Goal: Find specific page/section: Find specific page/section

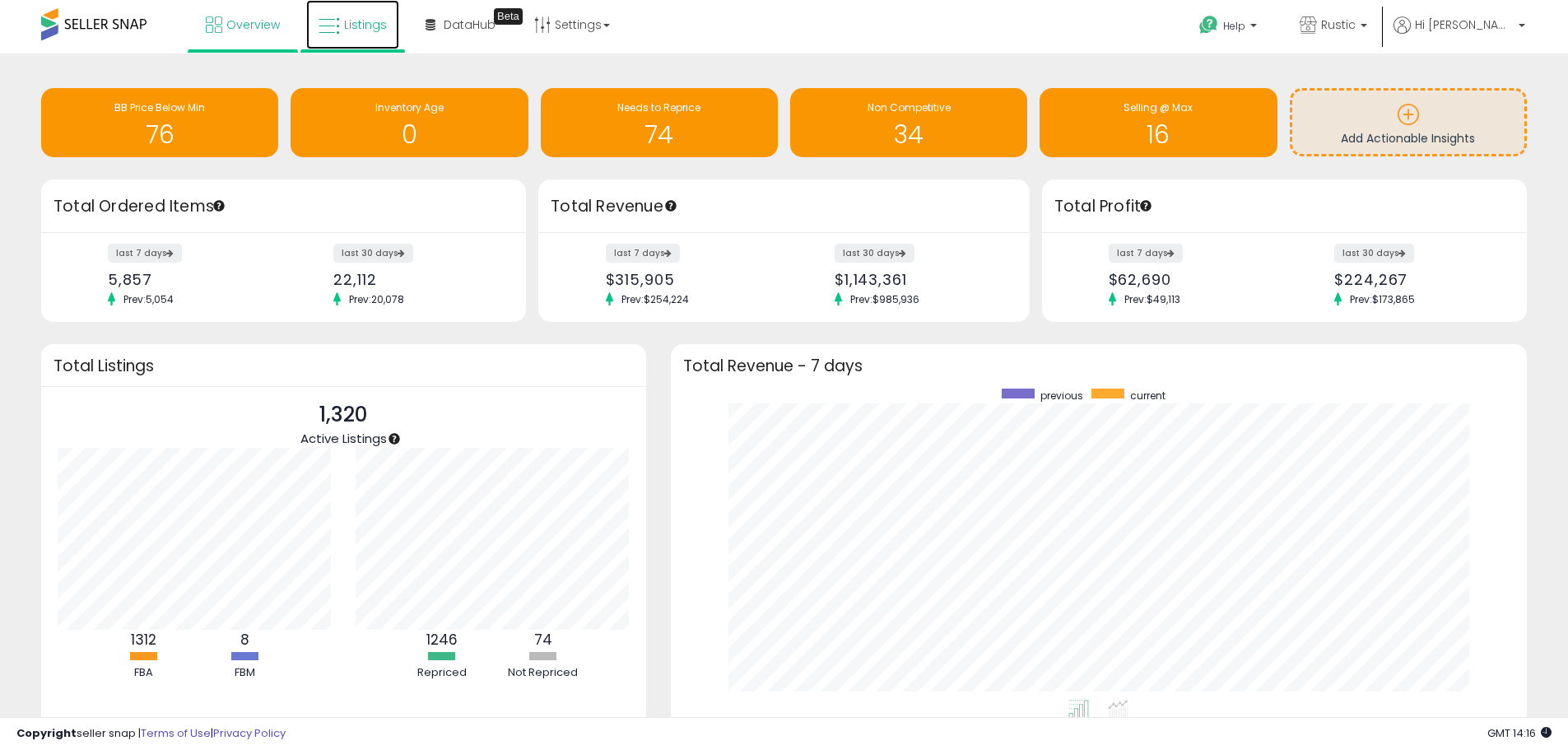
click at [354, 28] on span "Listings" at bounding box center [365, 24] width 43 height 17
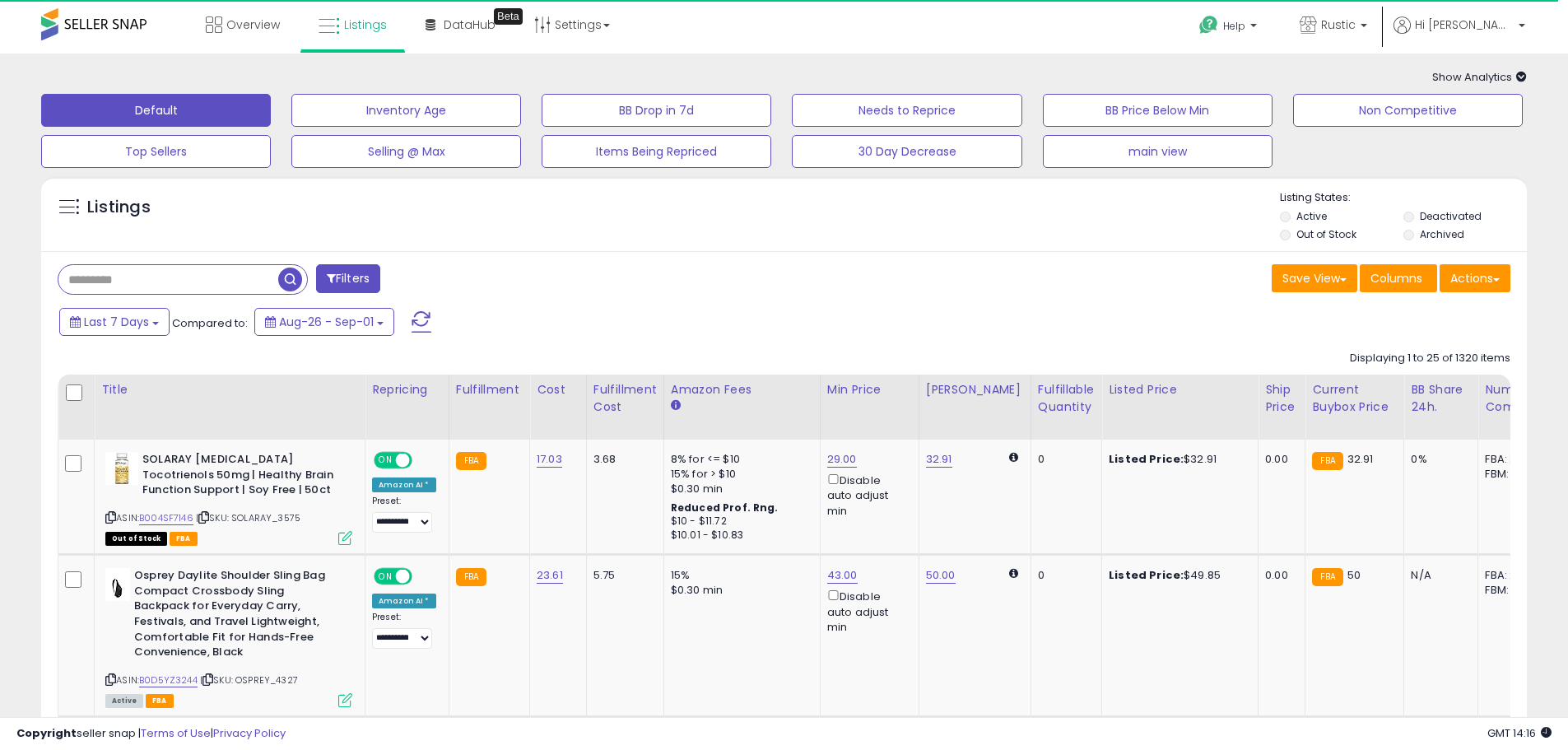
click at [214, 269] on input "text" at bounding box center [181, 279] width 246 height 28
paste input "**********"
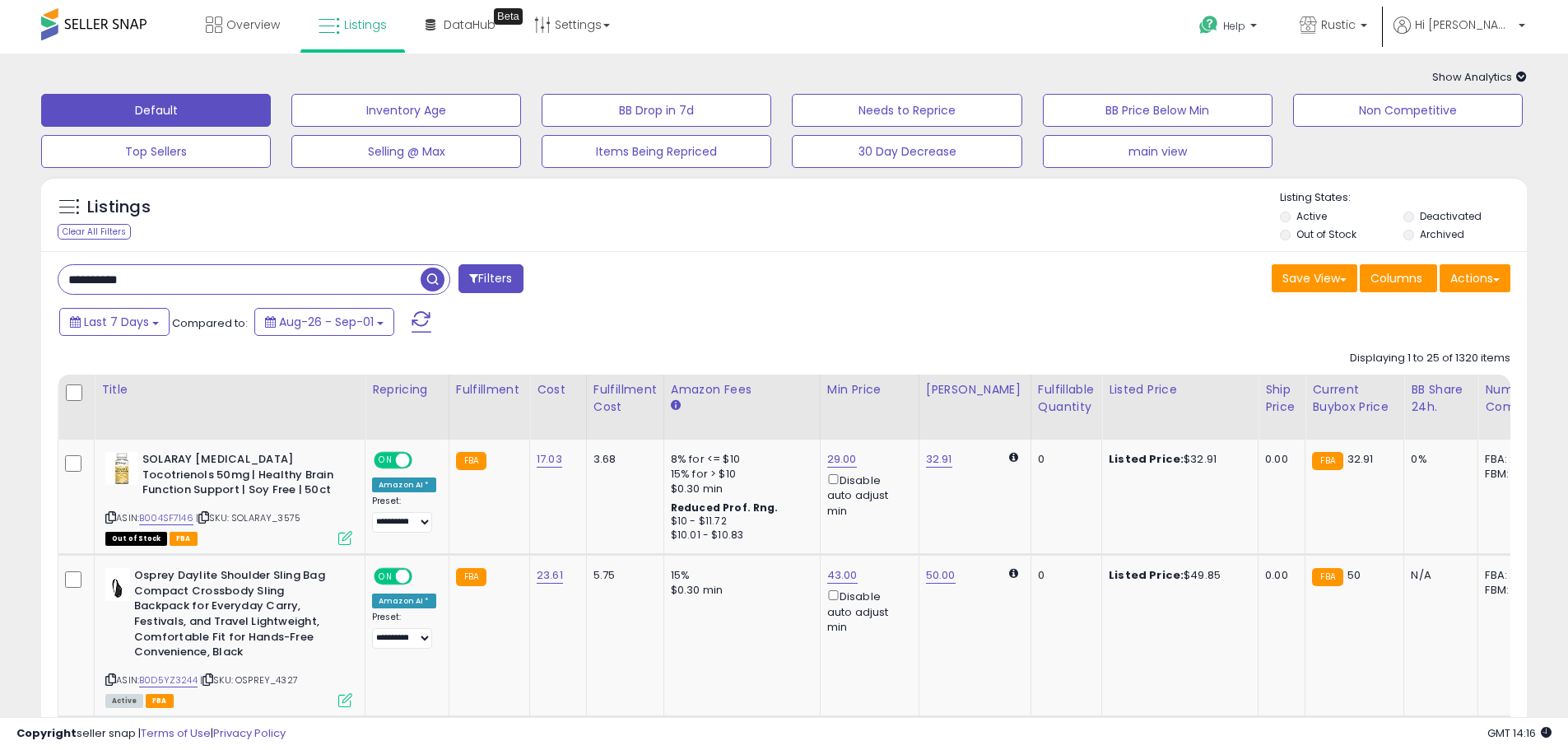
type input "**********"
